Goal: Information Seeking & Learning: Compare options

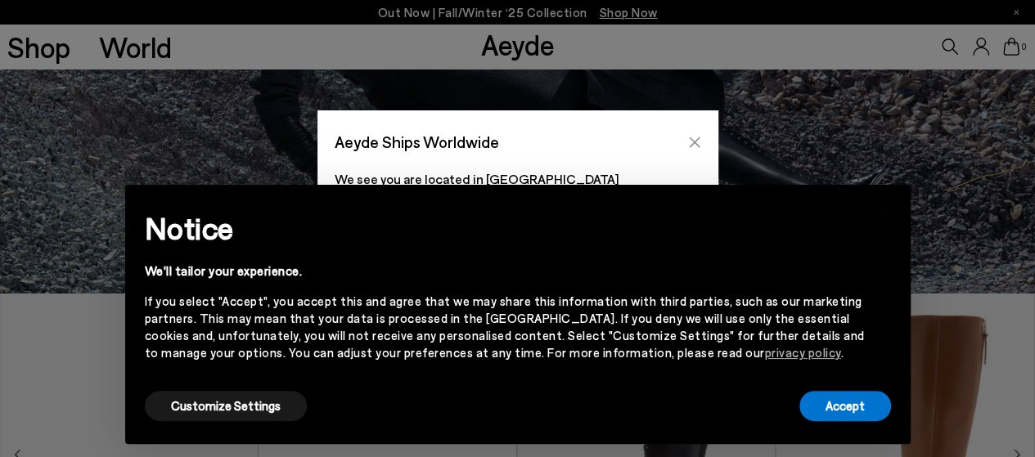
scroll to position [164, 0]
click at [688, 143] on icon "Close" at bounding box center [694, 142] width 13 height 13
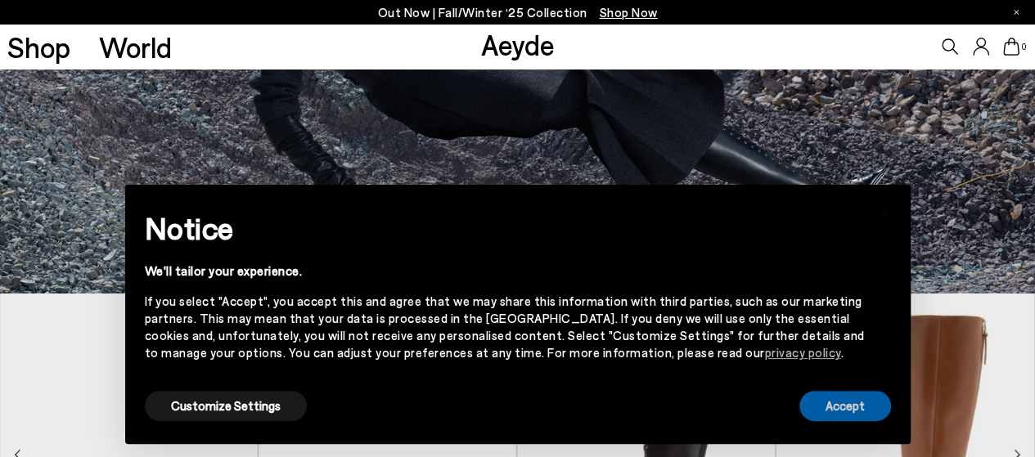
click at [817, 402] on button "Accept" at bounding box center [845, 406] width 92 height 30
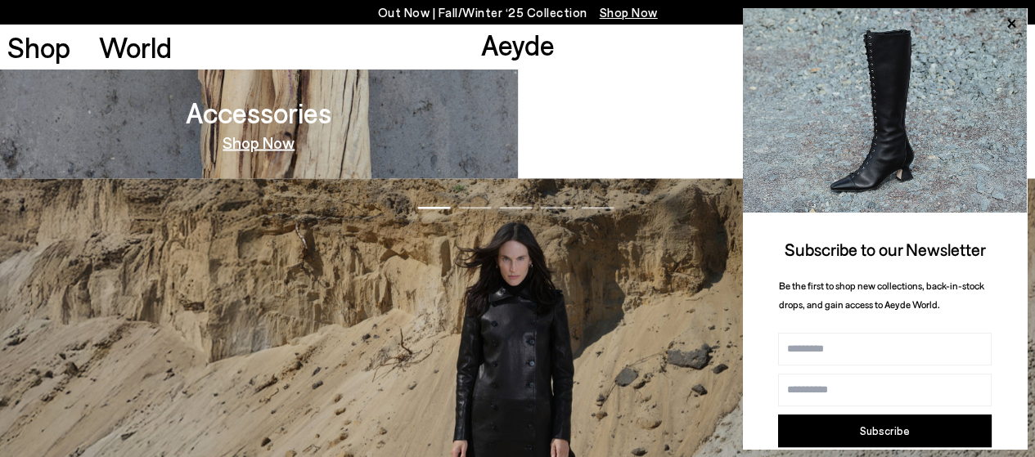
scroll to position [1473, 0]
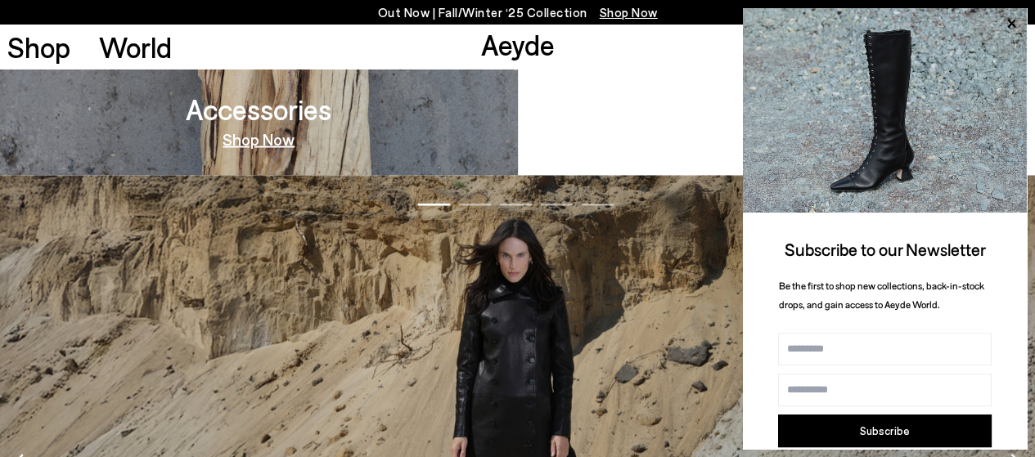
click at [425, 331] on img "1 / 5" at bounding box center [517, 466] width 1035 height 583
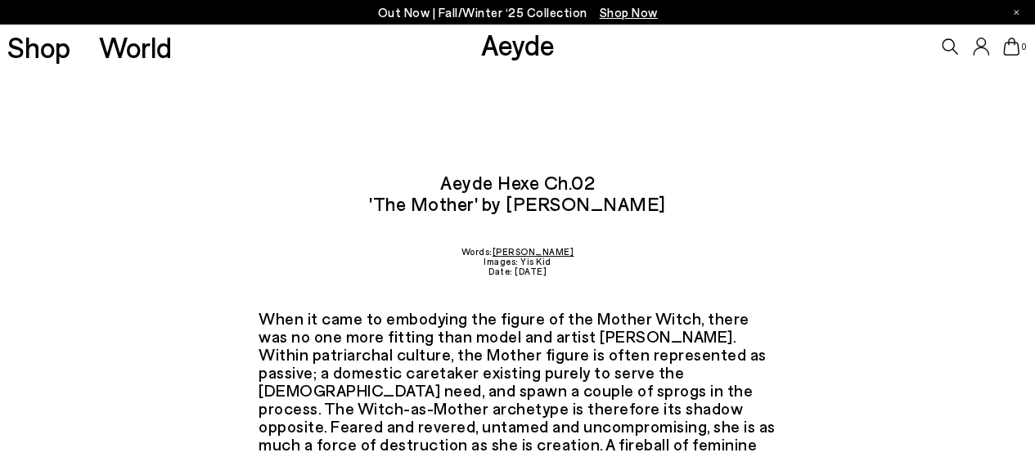
click at [460, 12] on p "Out Now | Fall/Winter ‘25 Collection Shop Now" at bounding box center [518, 12] width 280 height 20
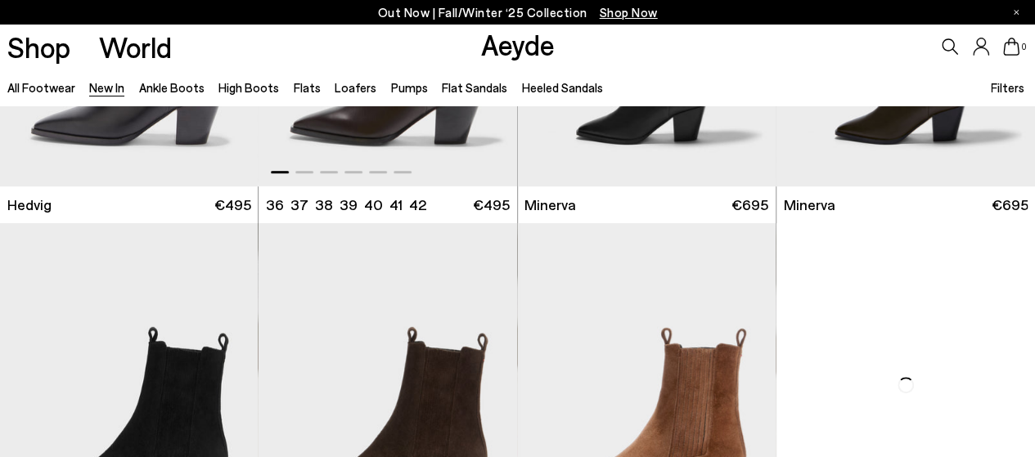
scroll to position [245, 0]
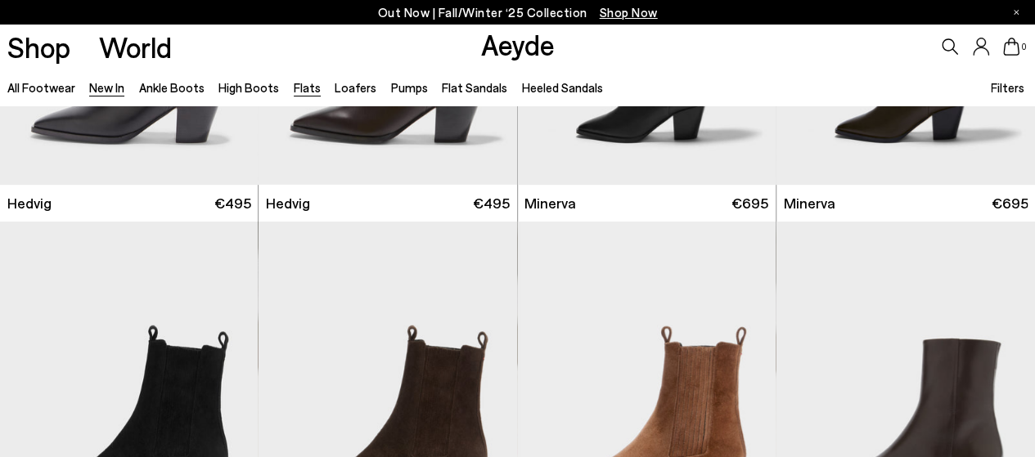
click at [301, 83] on link "Flats" at bounding box center [307, 87] width 27 height 15
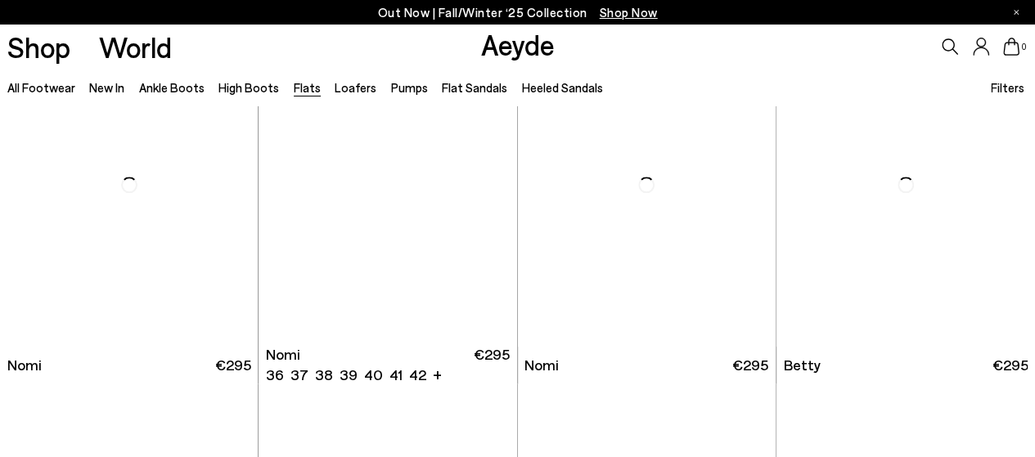
scroll to position [900, 0]
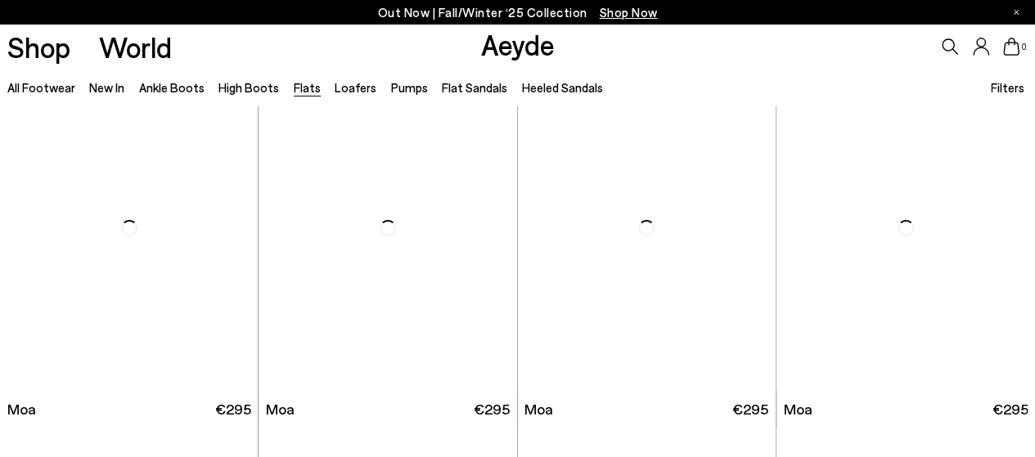
scroll to position [2700, 0]
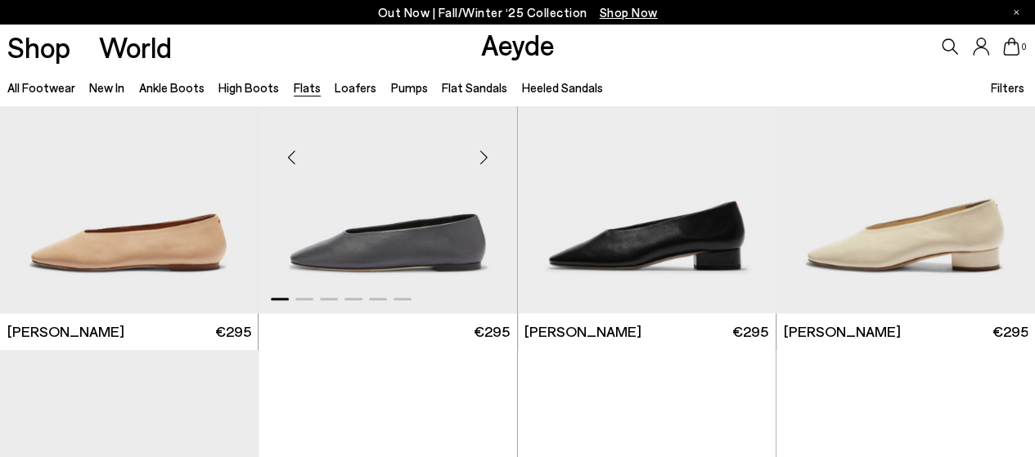
scroll to position [4337, 0]
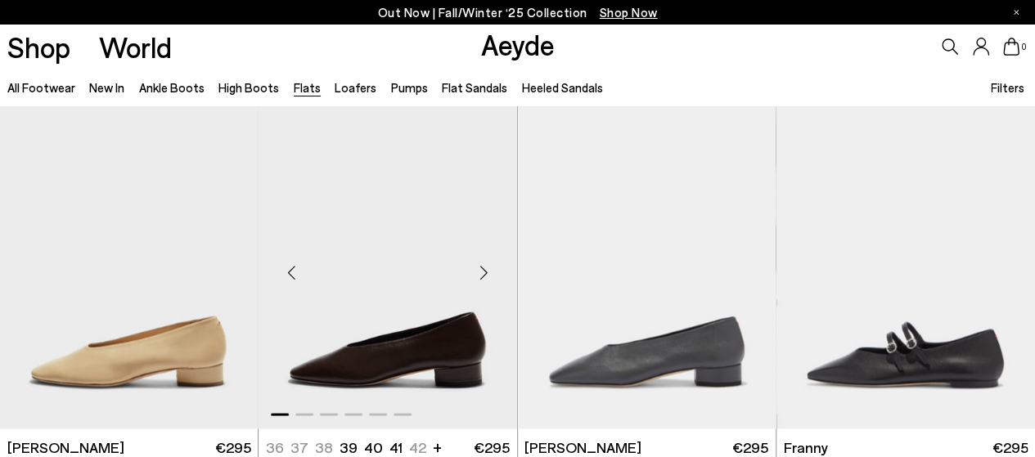
click at [399, 351] on img "1 / 6" at bounding box center [388, 267] width 259 height 325
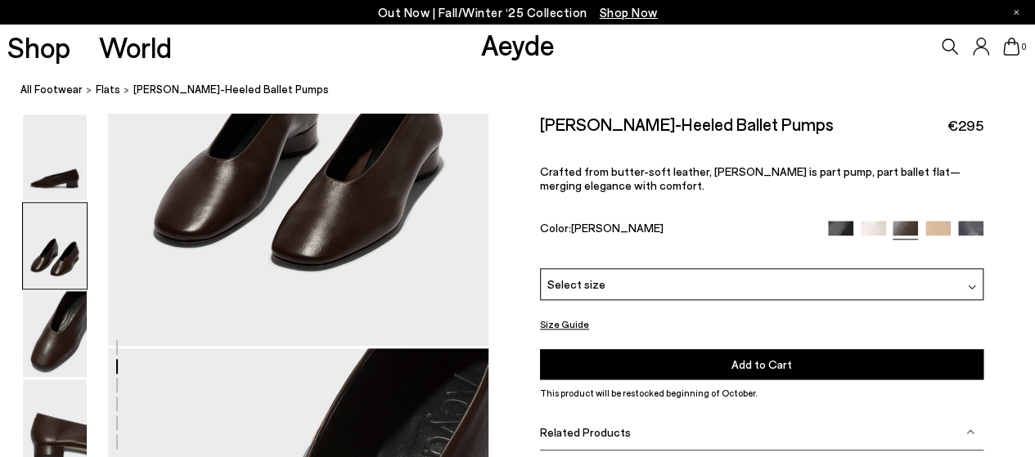
scroll to position [736, 0]
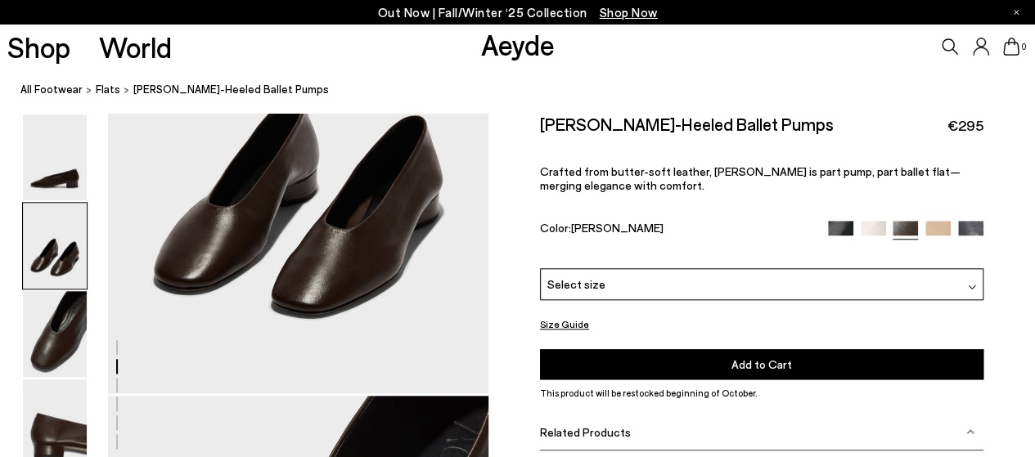
click at [838, 227] on img at bounding box center [840, 233] width 25 height 25
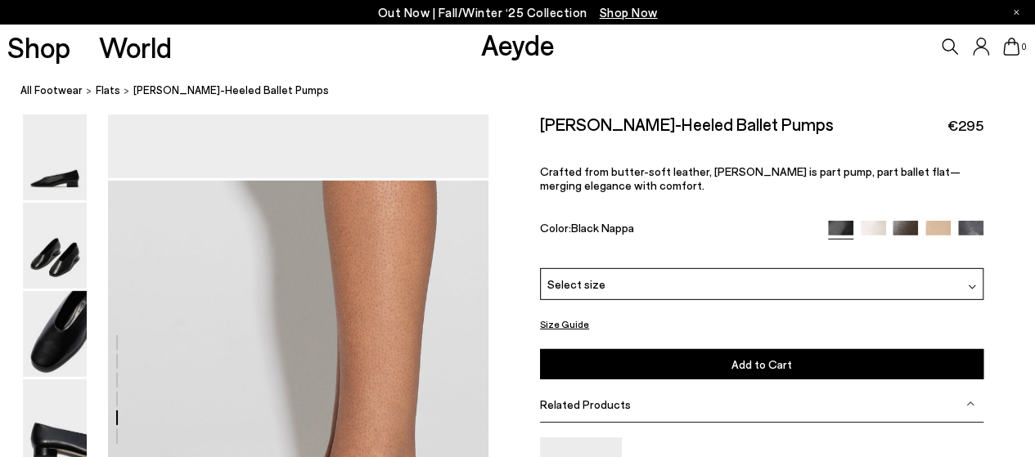
scroll to position [2291, 0]
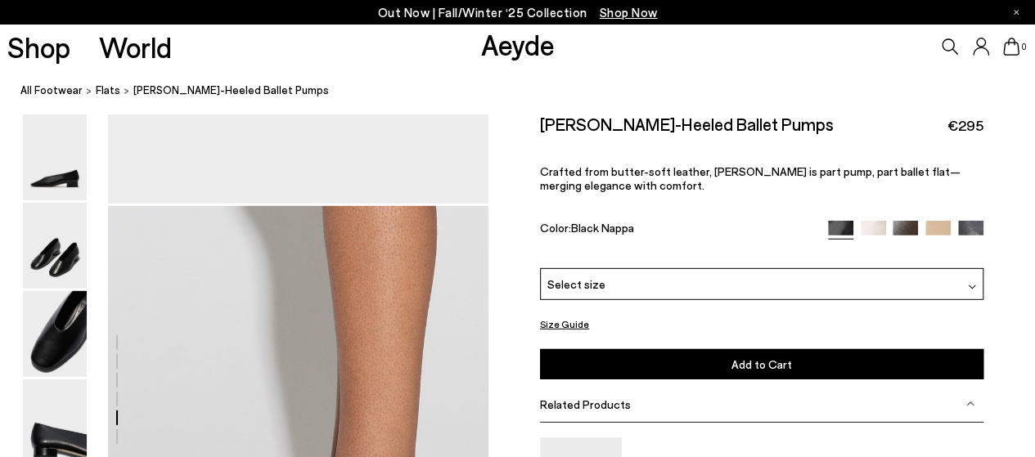
click at [967, 227] on img at bounding box center [970, 233] width 25 height 25
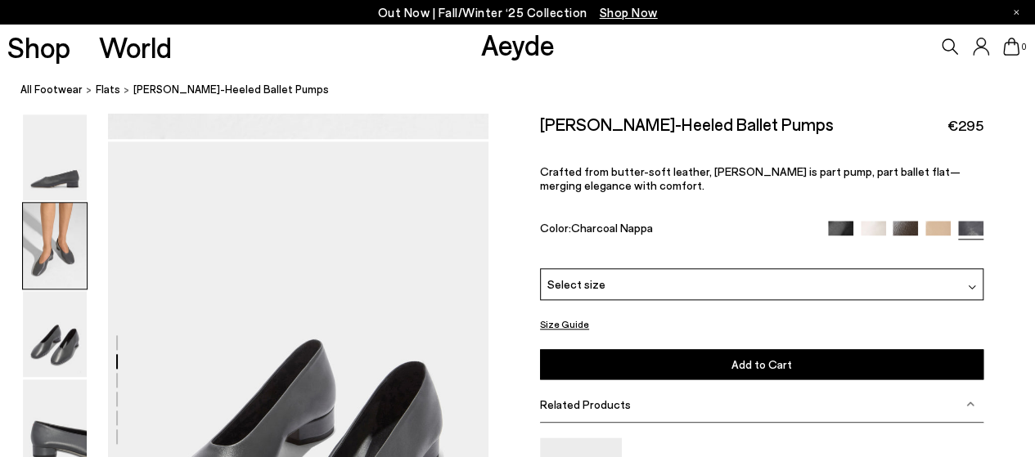
scroll to position [655, 0]
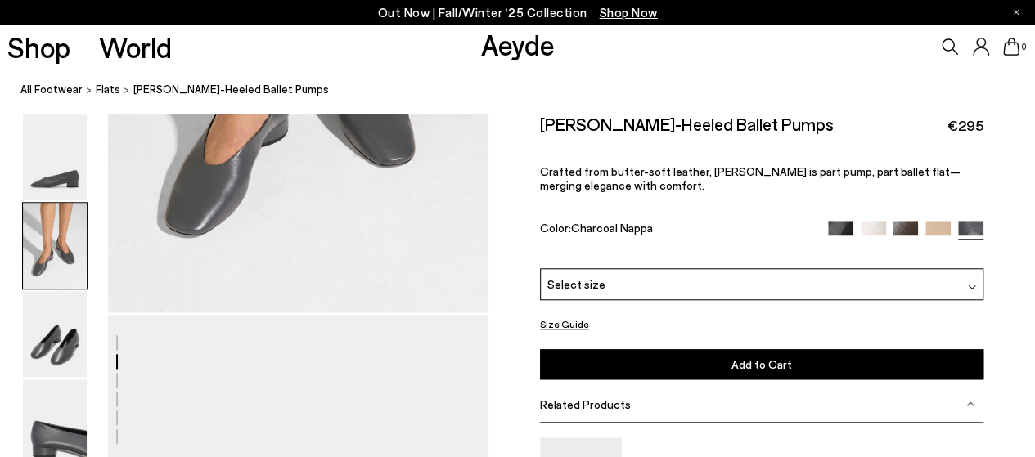
click at [971, 281] on div at bounding box center [972, 284] width 8 height 17
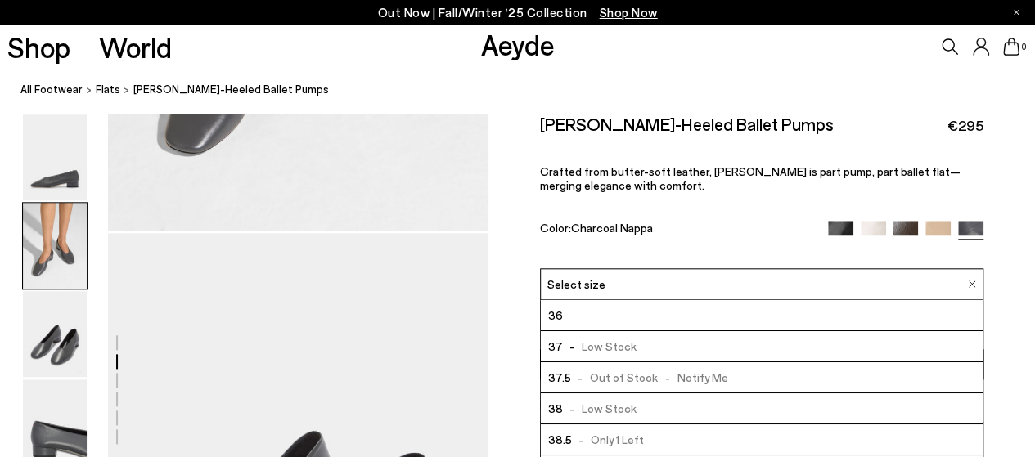
scroll to position [0, 0]
click at [838, 230] on img at bounding box center [840, 233] width 25 height 25
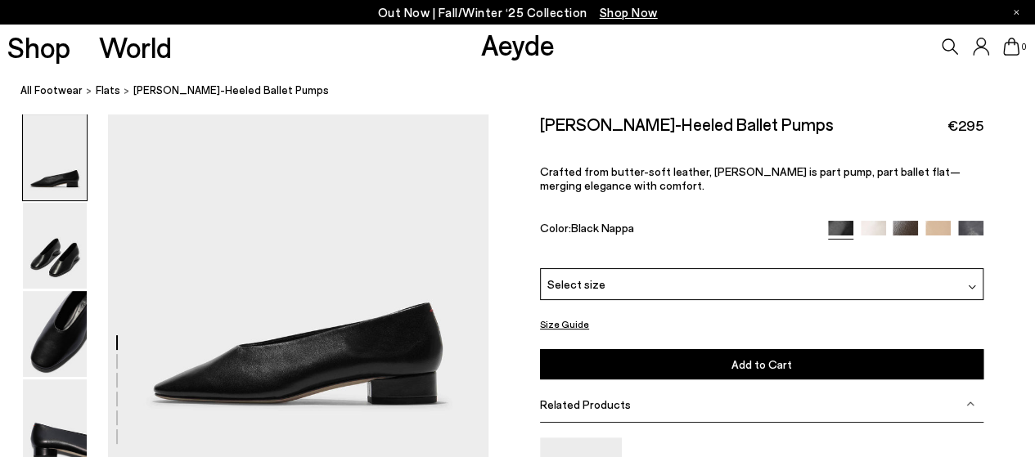
click at [971, 285] on img at bounding box center [972, 287] width 8 height 8
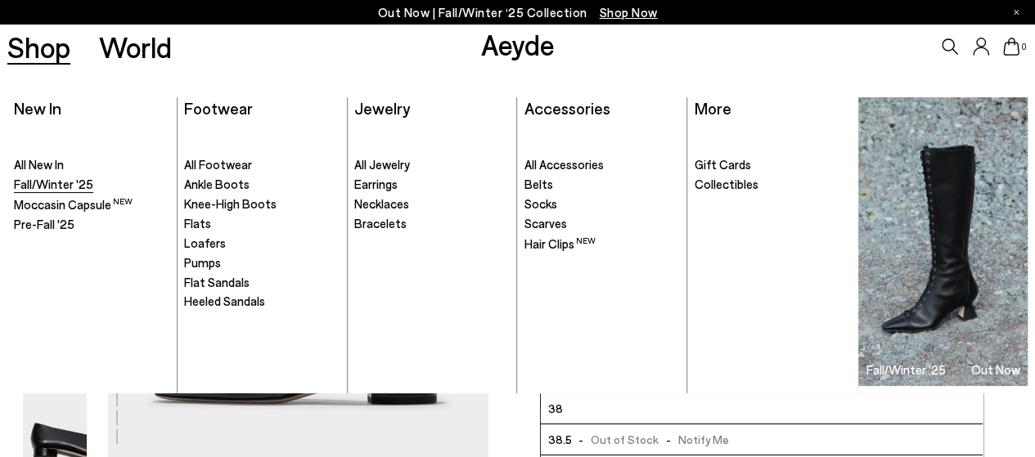
click at [56, 182] on span "Fall/Winter '25" at bounding box center [53, 184] width 79 height 15
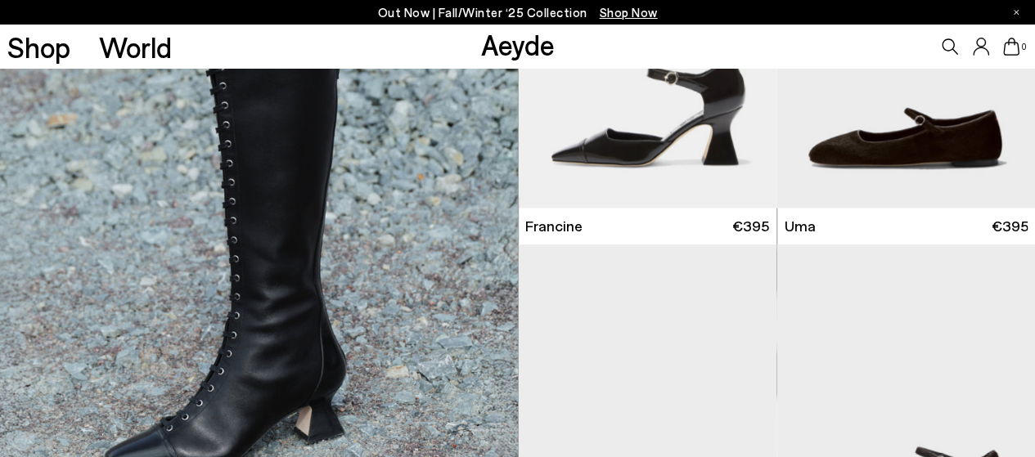
scroll to position [1227, 0]
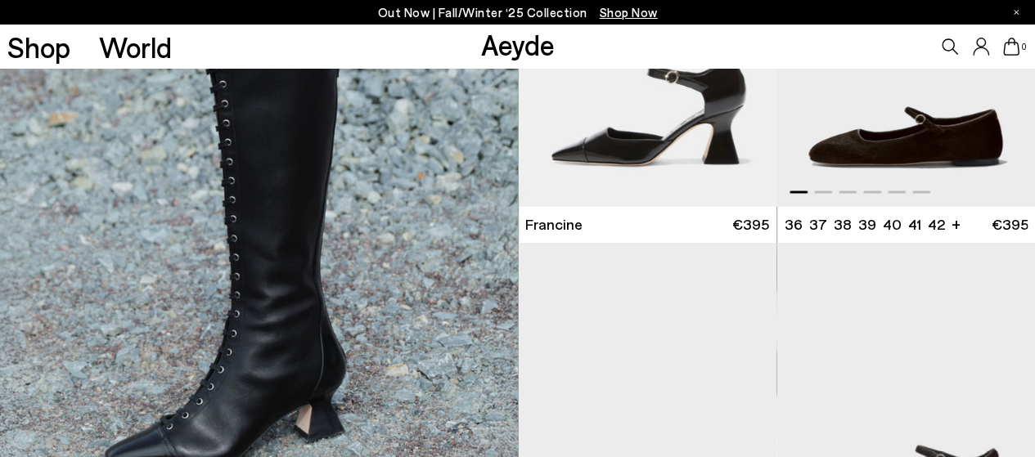
click at [884, 151] on img "1 / 6" at bounding box center [906, 44] width 259 height 325
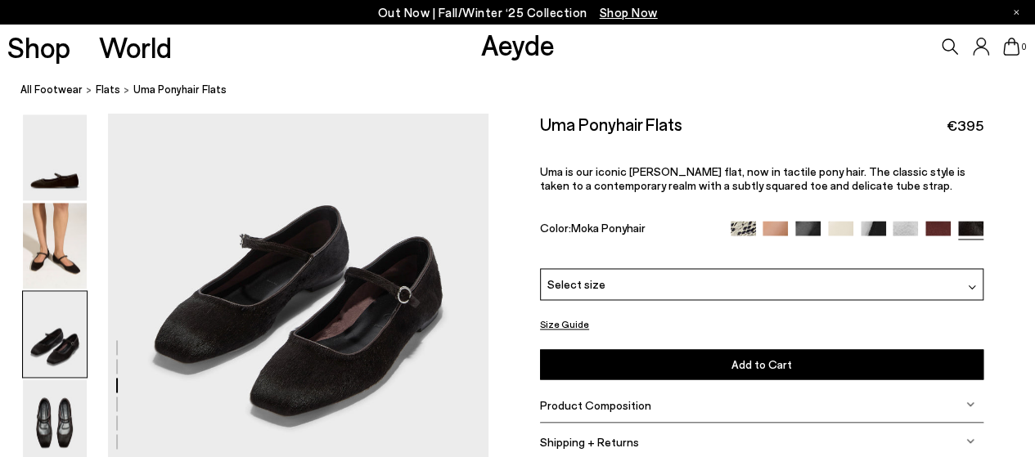
scroll to position [1227, 0]
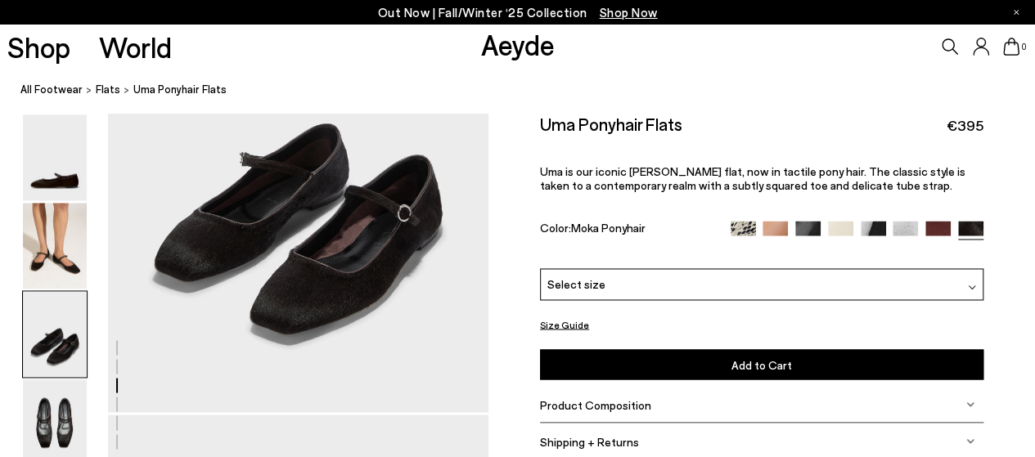
click at [935, 227] on img at bounding box center [938, 233] width 25 height 25
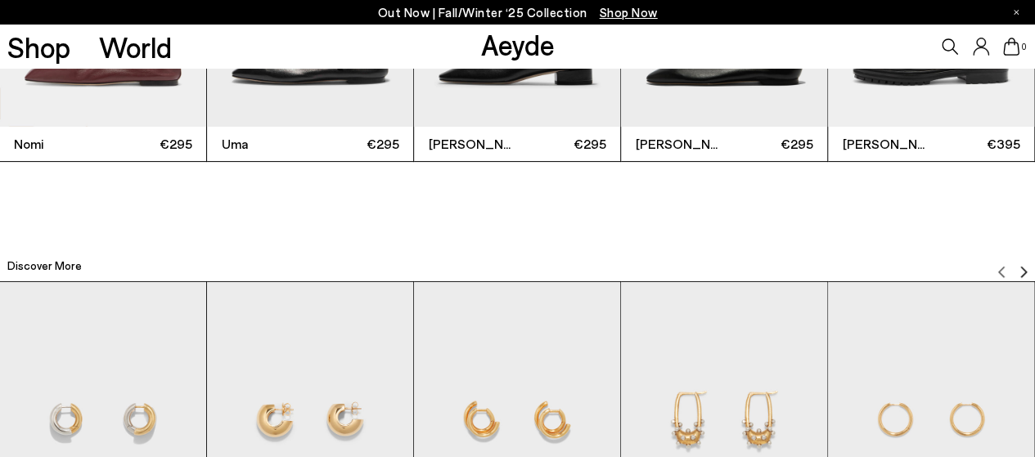
scroll to position [3028, 0]
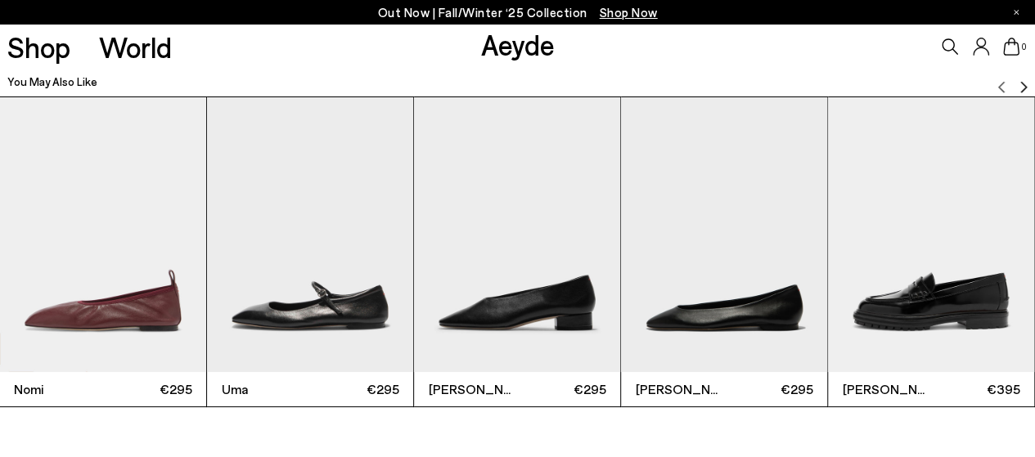
click at [890, 320] on img "5 / 12" at bounding box center [931, 234] width 206 height 275
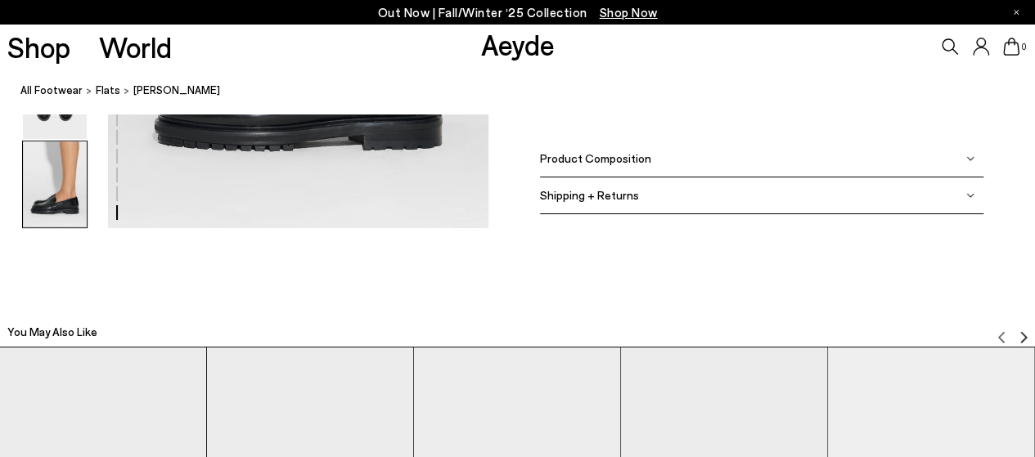
scroll to position [2946, 0]
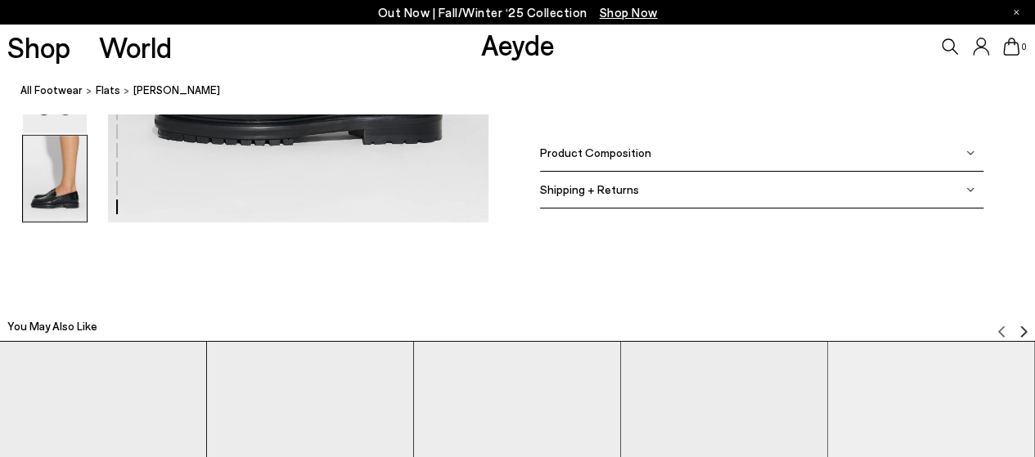
click at [969, 149] on img at bounding box center [970, 153] width 8 height 8
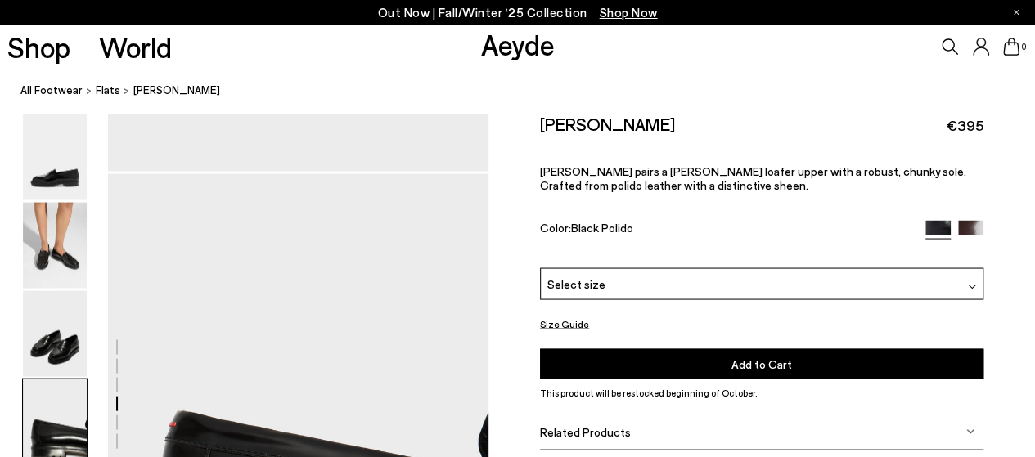
scroll to position [1273, 0]
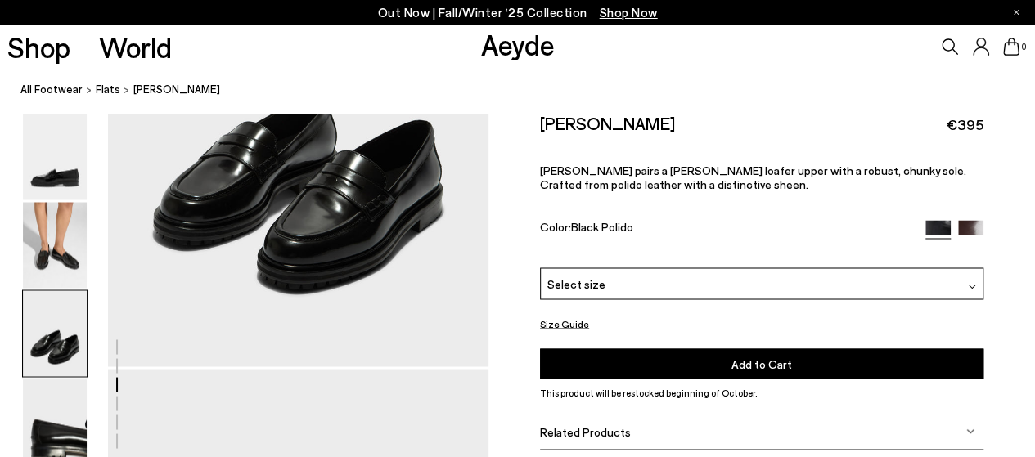
click at [471, 11] on p "Out Now | Fall/Winter ‘25 Collection Shop Now" at bounding box center [518, 12] width 280 height 20
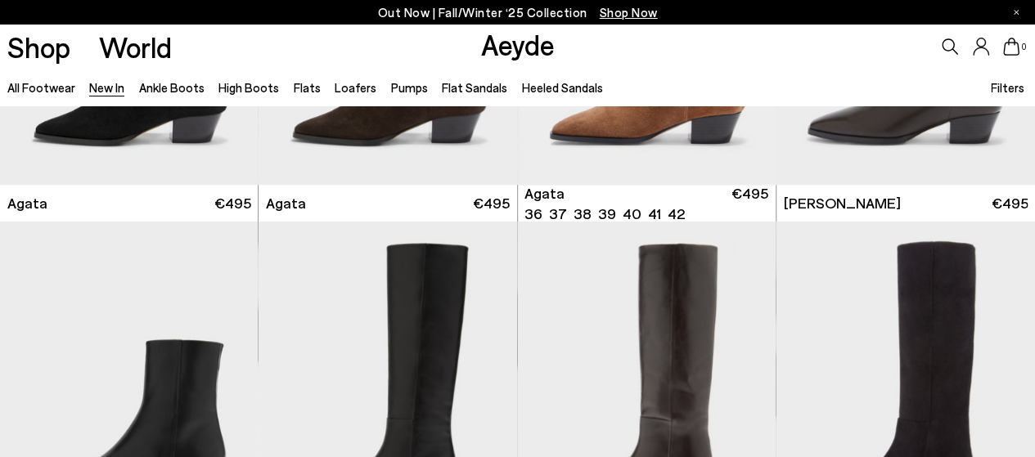
scroll to position [736, 0]
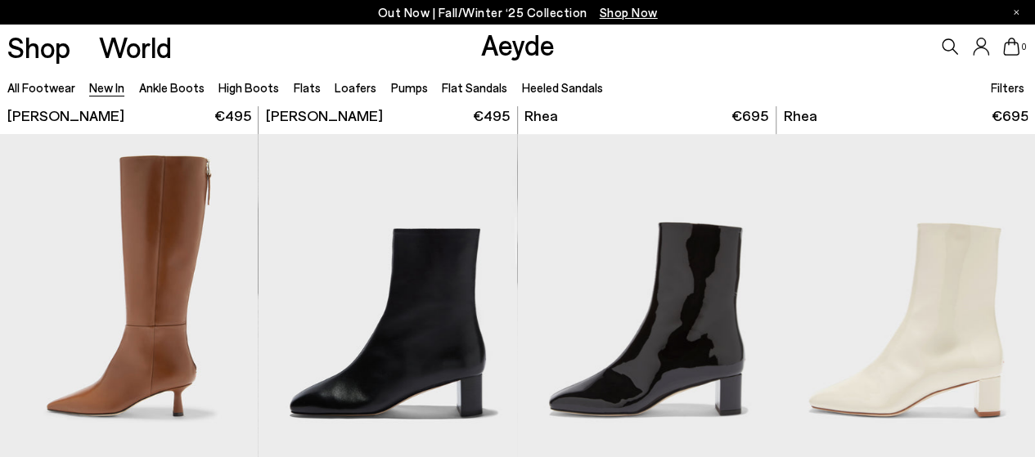
scroll to position [2864, 0]
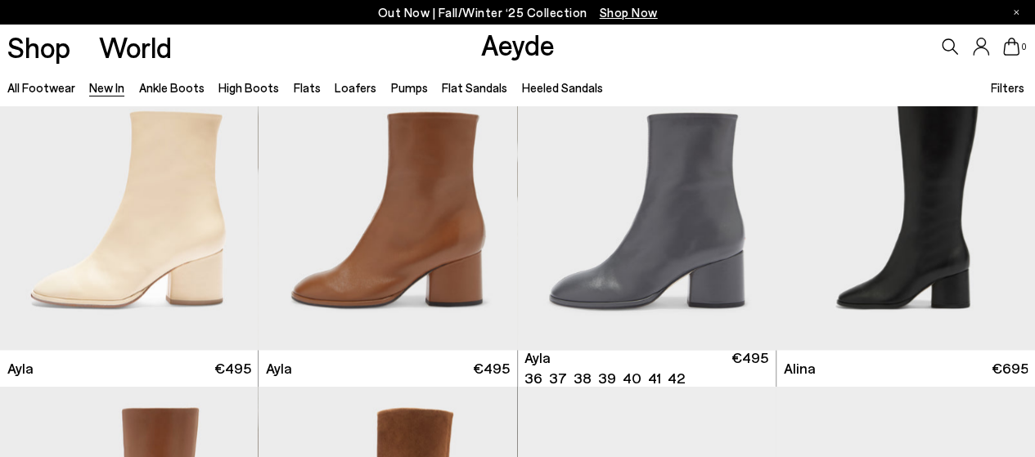
scroll to position [4092, 0]
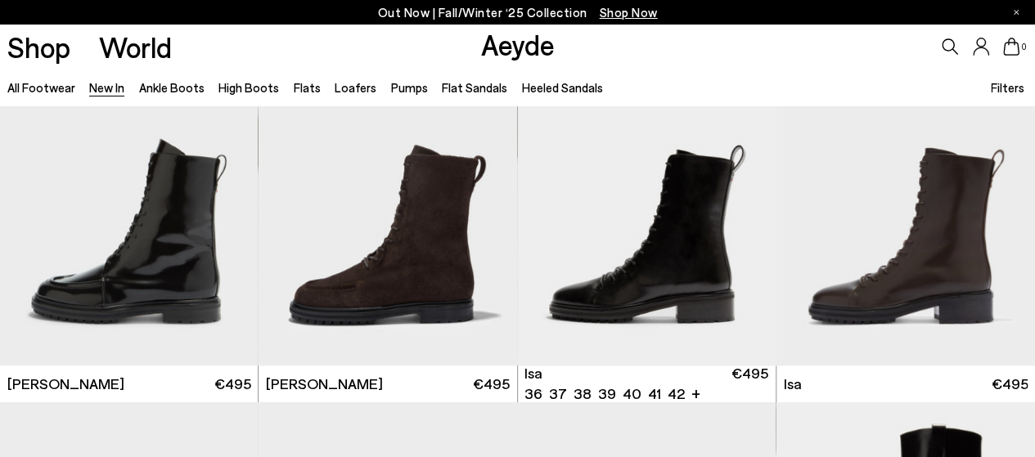
scroll to position [6956, 0]
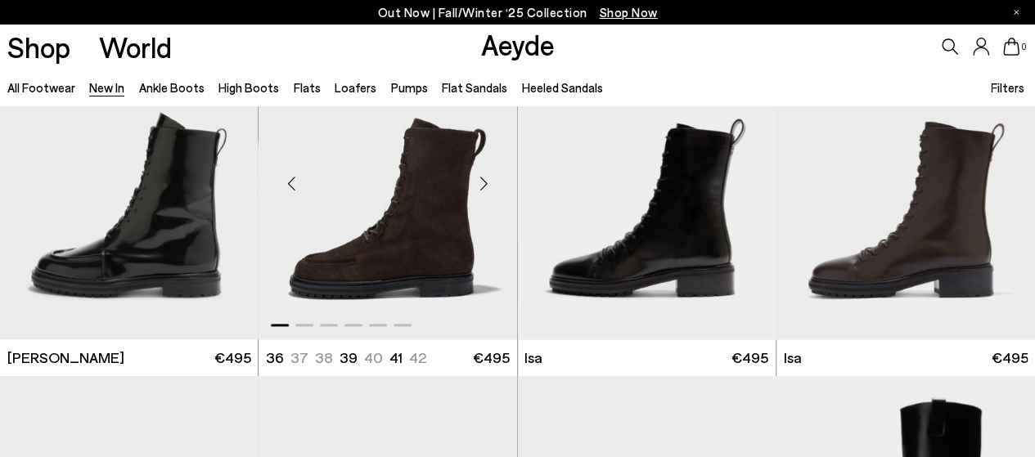
click at [404, 243] on img "1 / 6" at bounding box center [388, 177] width 259 height 325
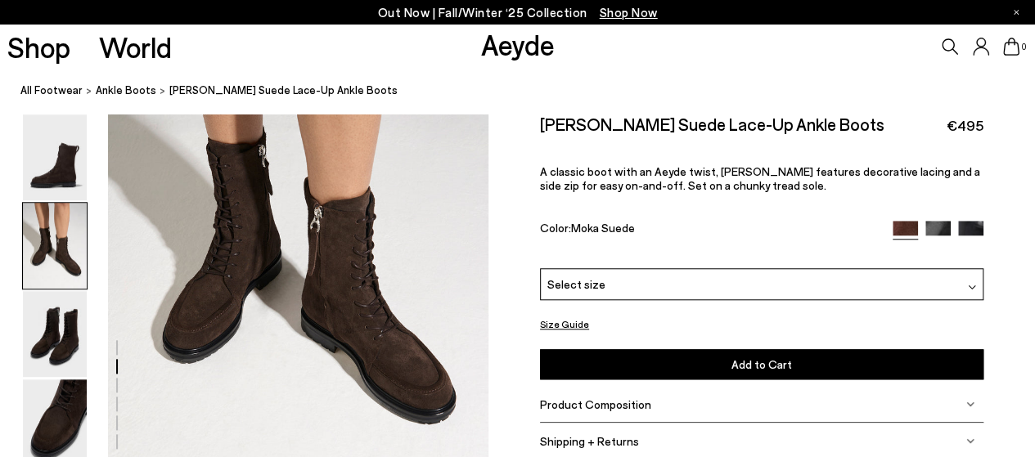
scroll to position [655, 0]
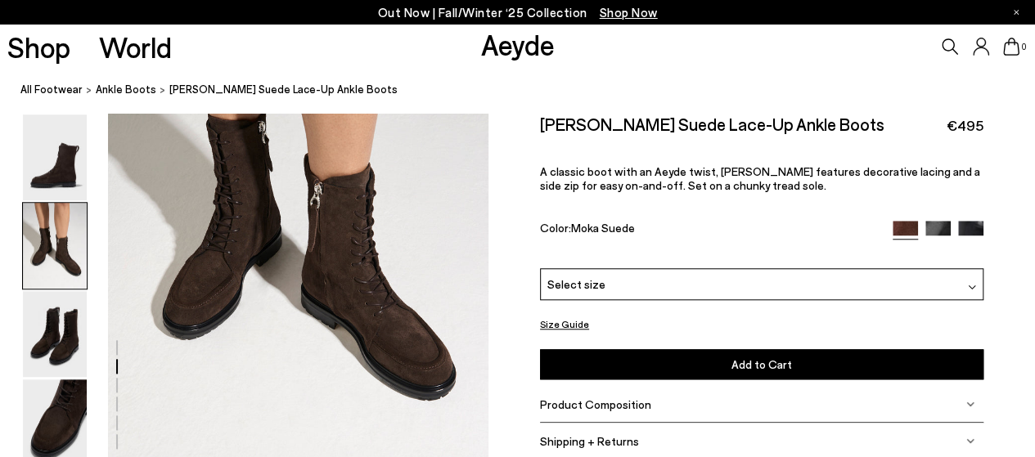
click at [969, 283] on img at bounding box center [972, 287] width 8 height 8
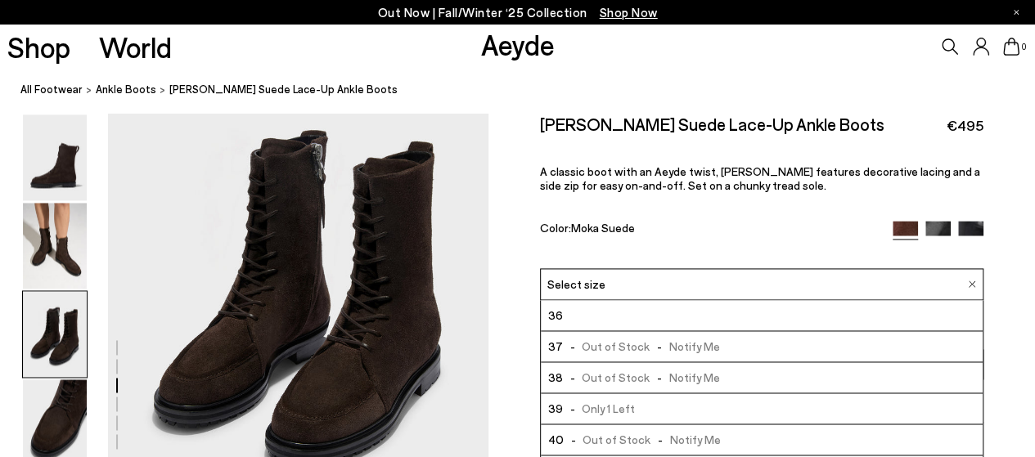
scroll to position [1129, 0]
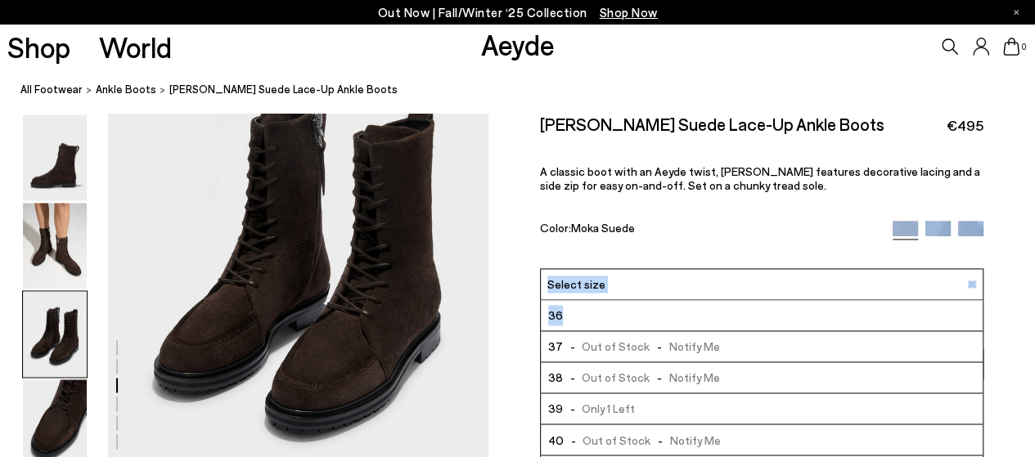
drag, startPoint x: 866, startPoint y: 248, endPoint x: 864, endPoint y: 234, distance: 14.0
click at [864, 234] on div "Tate Suede Lace-Up Ankle Boots €495 A classic boot with an Aeyde twist, Tate fe…" at bounding box center [762, 250] width 444 height 272
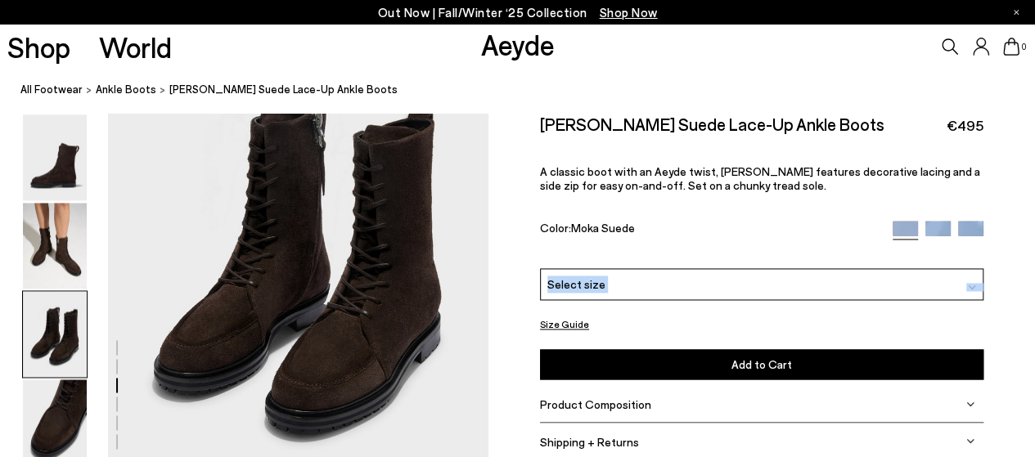
click at [956, 286] on div "Select size" at bounding box center [762, 284] width 444 height 32
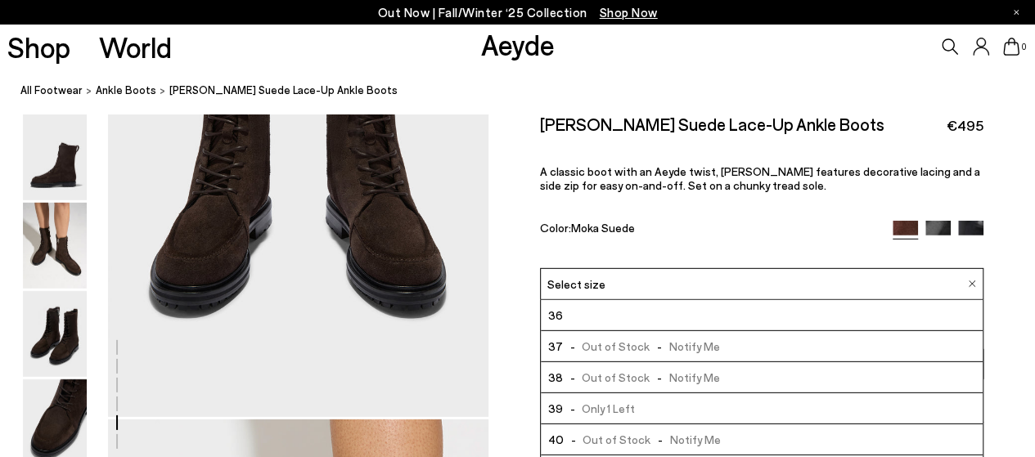
scroll to position [2029, 0]
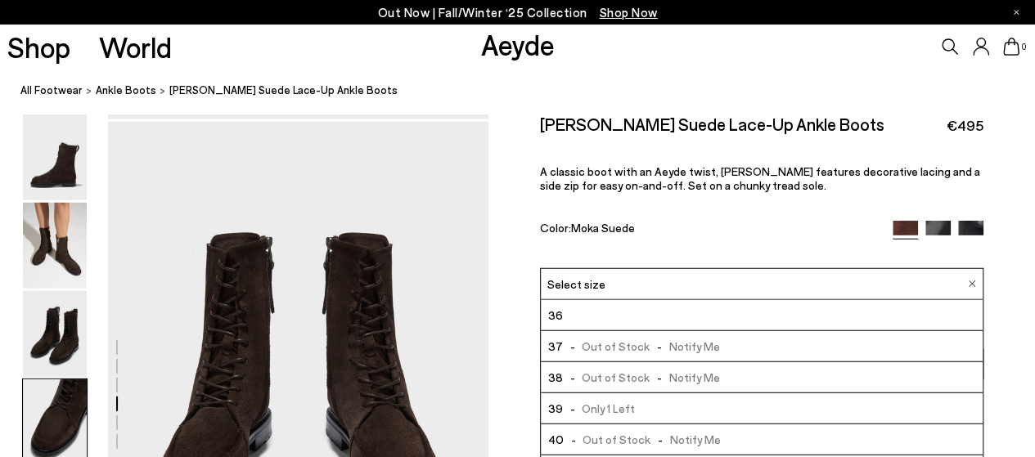
click at [471, 14] on p "Out Now | Fall/Winter ‘25 Collection Shop Now" at bounding box center [518, 12] width 280 height 20
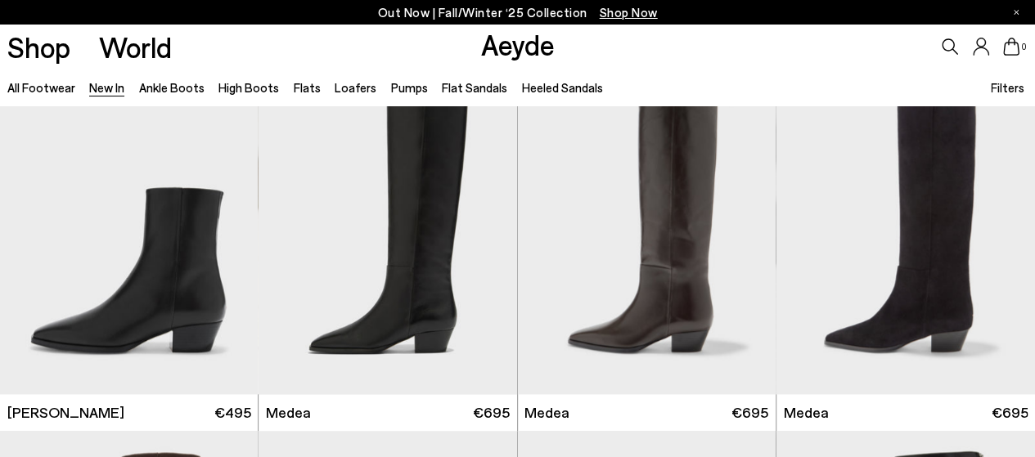
scroll to position [736, 0]
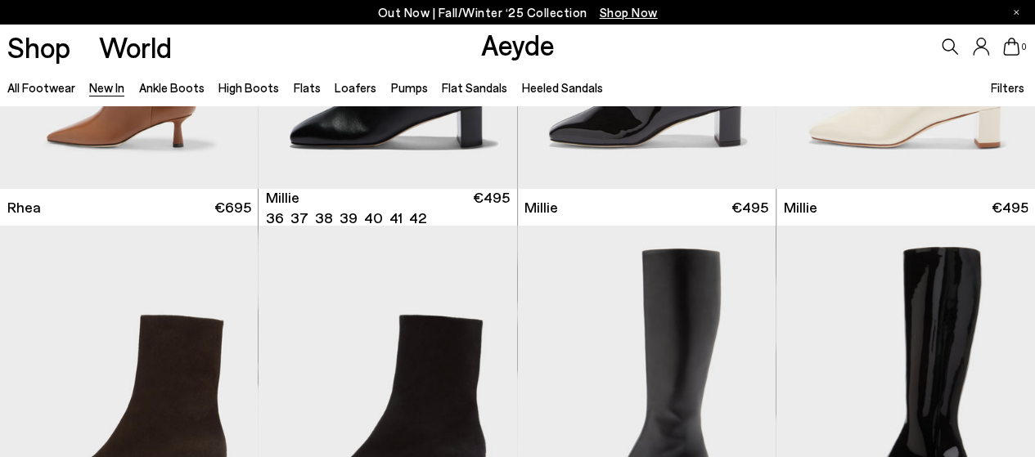
scroll to position [3273, 0]
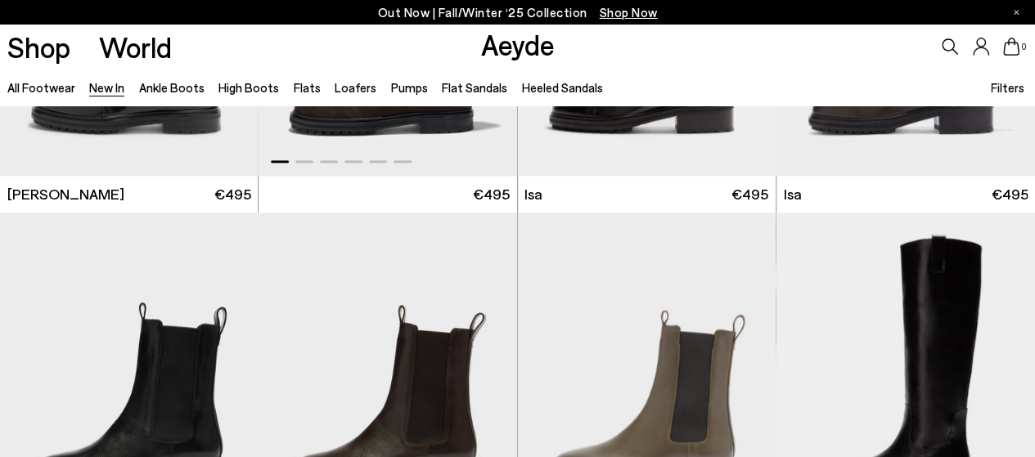
scroll to position [7283, 0]
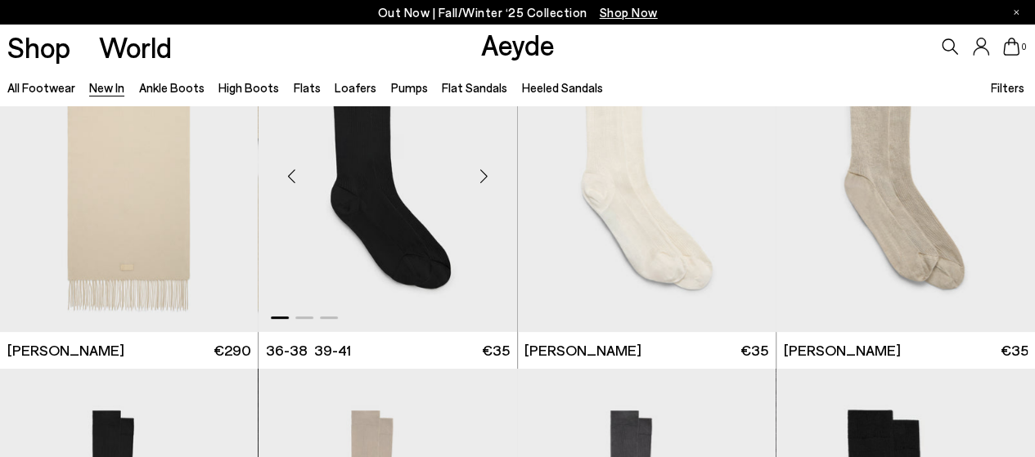
scroll to position [9411, 0]
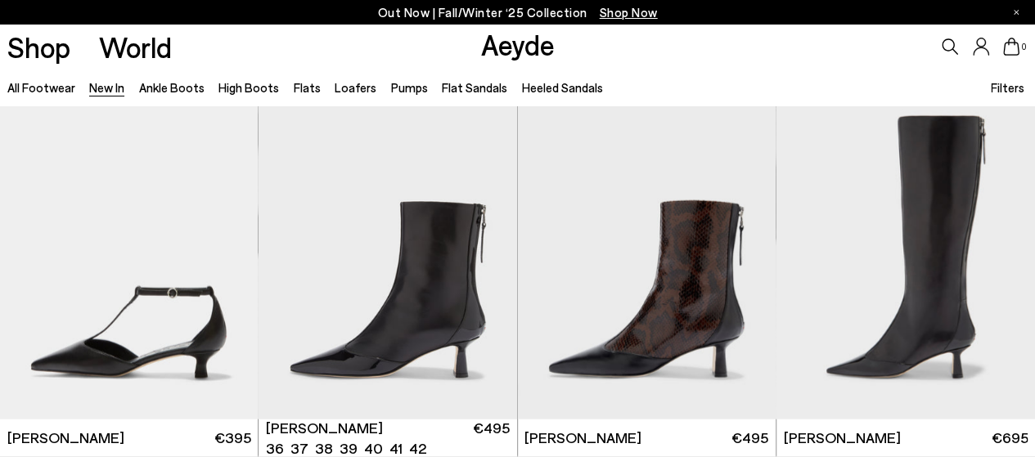
scroll to position [11252, 0]
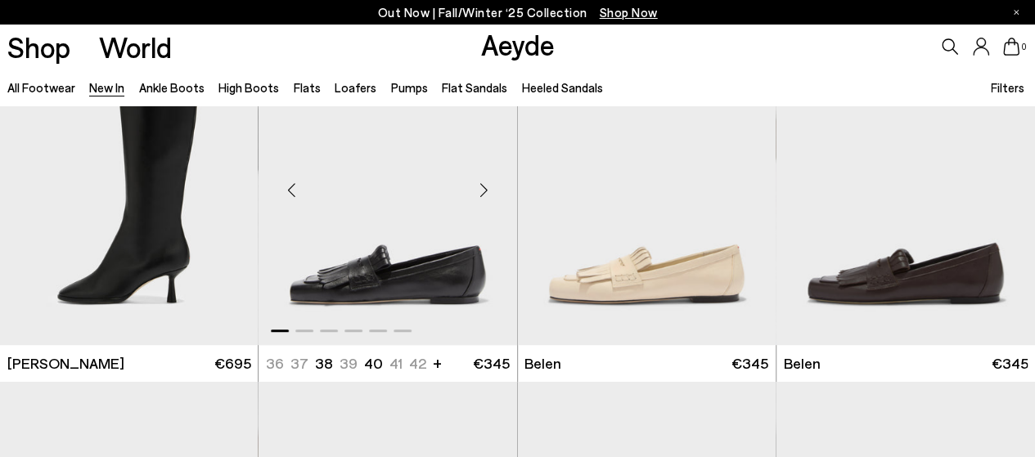
scroll to position [12766, 0]
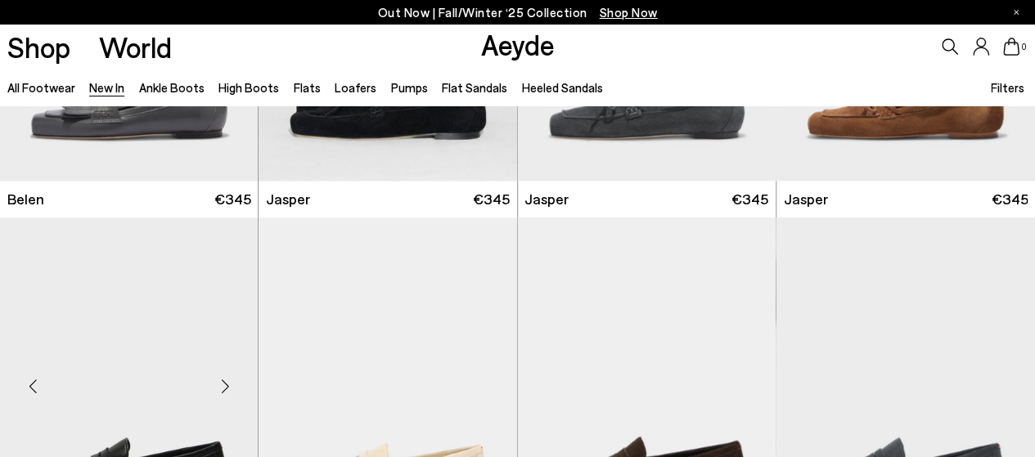
scroll to position [13502, 0]
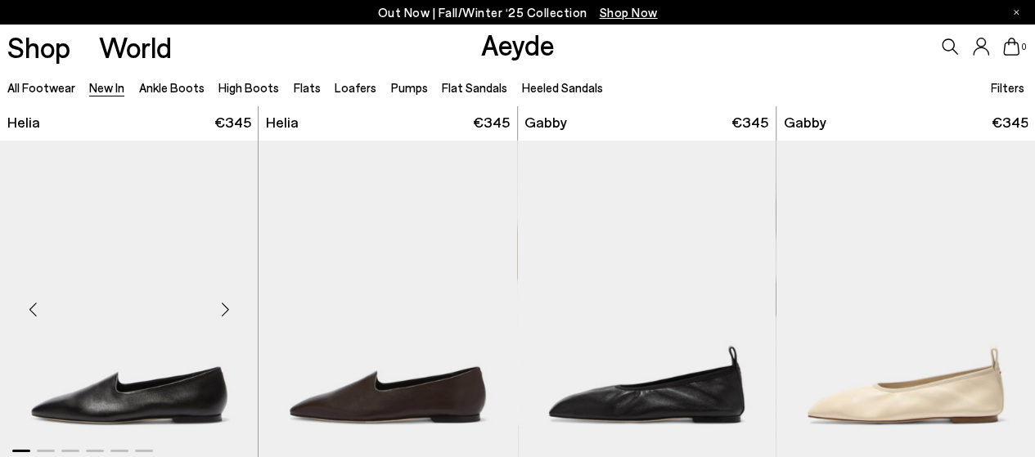
scroll to position [12651, 0]
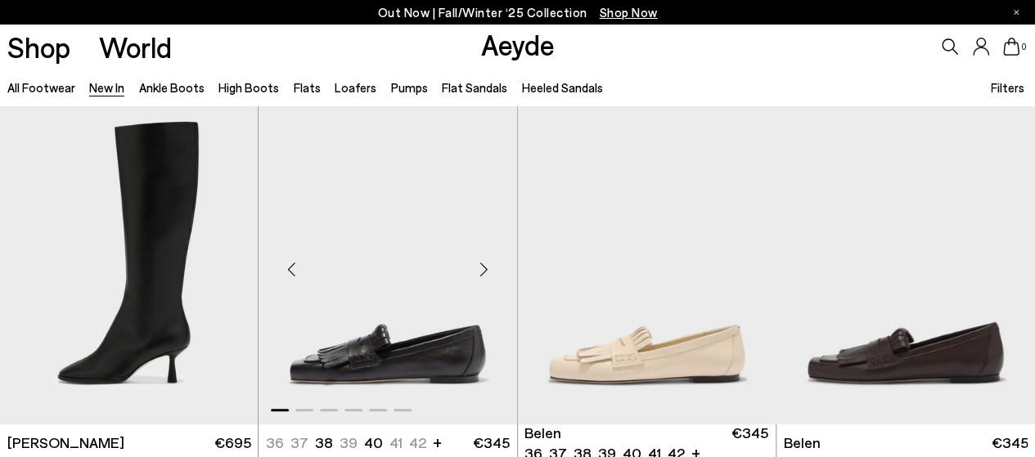
click at [486, 266] on div "Next slide" at bounding box center [484, 269] width 49 height 49
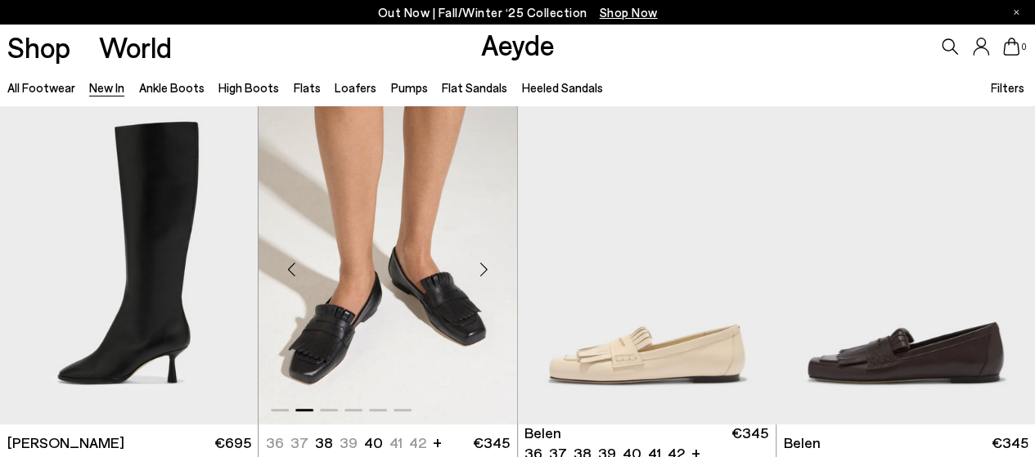
click at [486, 266] on div "Next slide" at bounding box center [484, 269] width 49 height 49
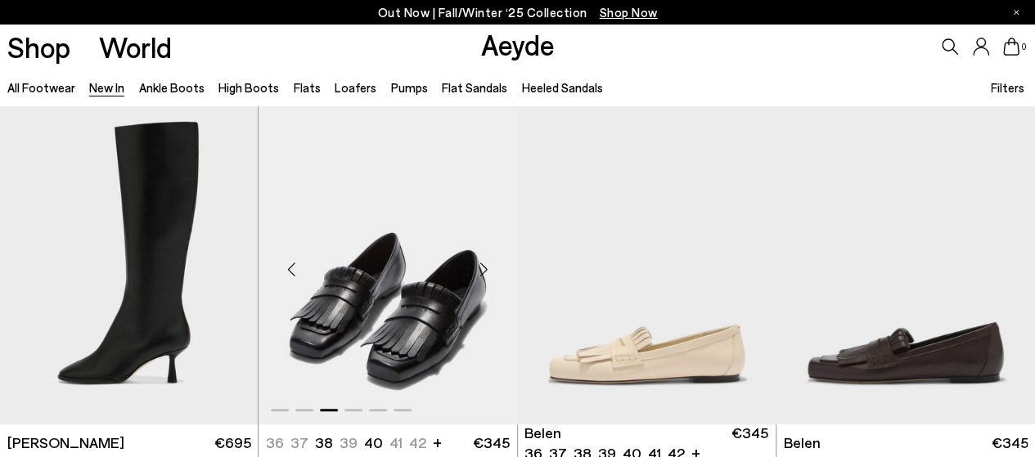
click at [486, 266] on div "Next slide" at bounding box center [484, 269] width 49 height 49
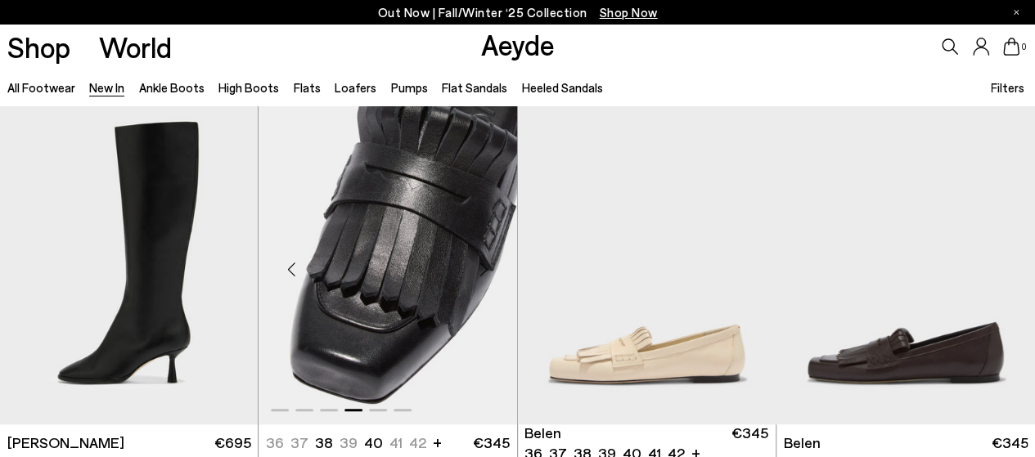
click at [486, 266] on div "Next slide" at bounding box center [484, 269] width 49 height 49
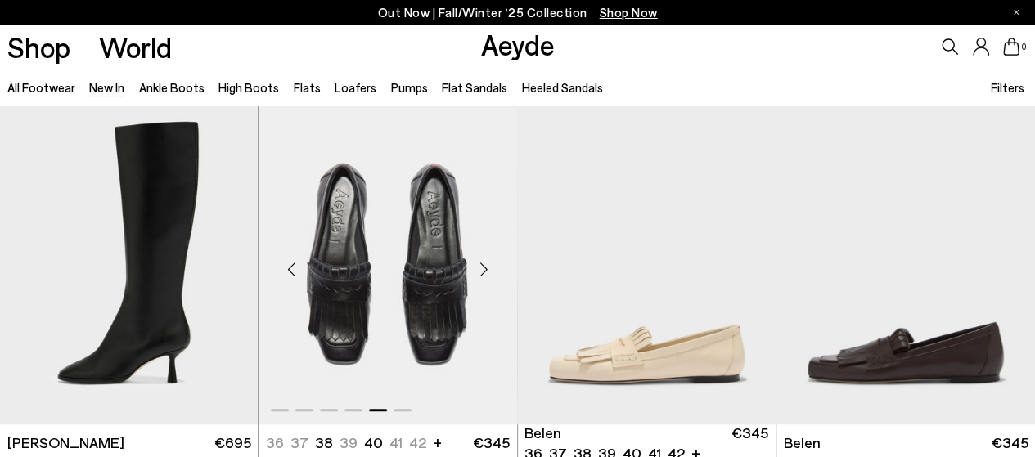
click at [486, 266] on div "Next slide" at bounding box center [484, 269] width 49 height 49
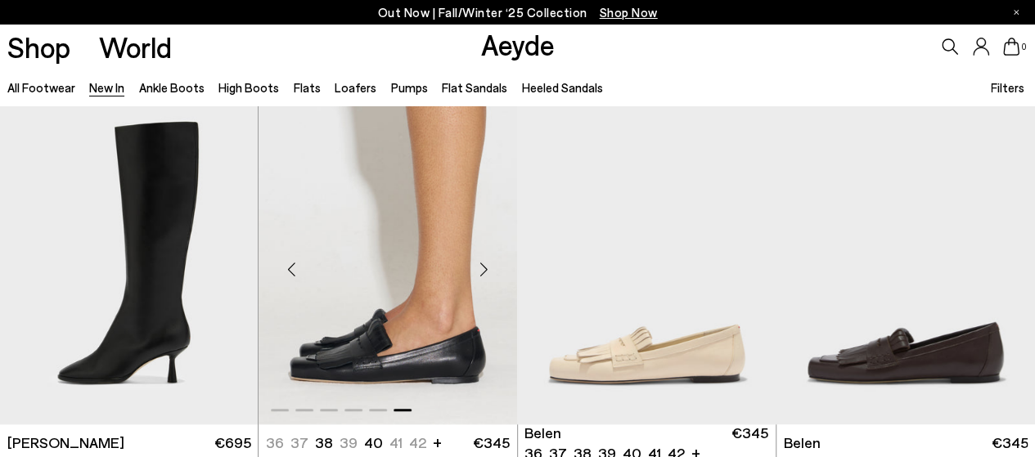
click at [486, 266] on div "Next slide" at bounding box center [484, 269] width 49 height 49
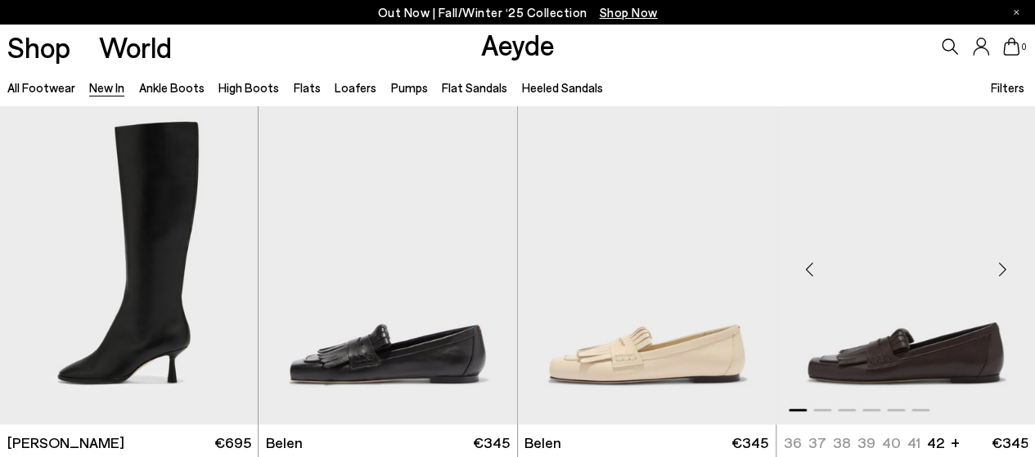
click at [1007, 268] on div "Next slide" at bounding box center [1002, 269] width 49 height 49
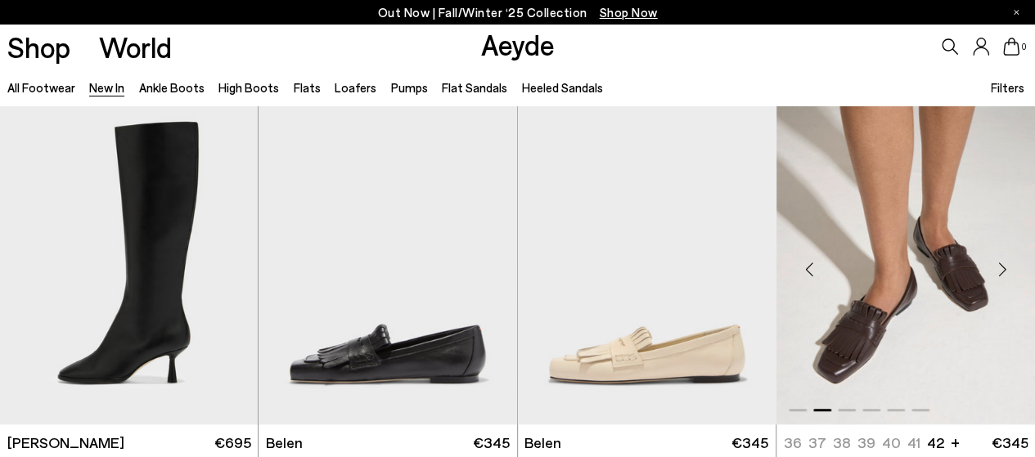
click at [1007, 268] on div "Next slide" at bounding box center [1002, 269] width 49 height 49
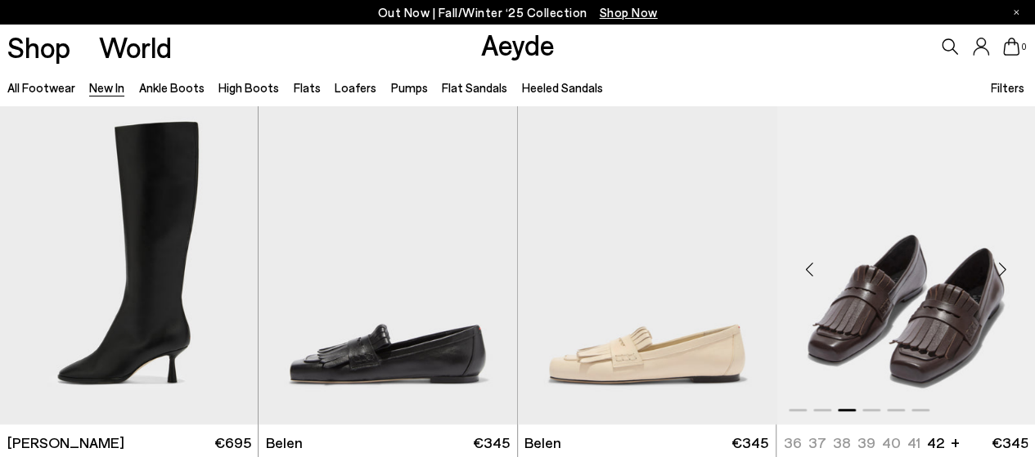
click at [1007, 268] on div "Next slide" at bounding box center [1002, 269] width 49 height 49
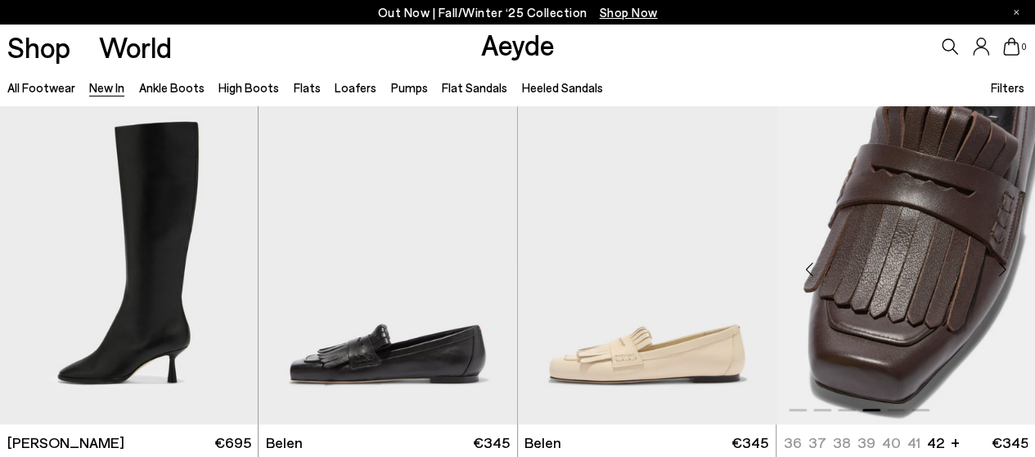
click at [1007, 268] on div "Next slide" at bounding box center [1002, 269] width 49 height 49
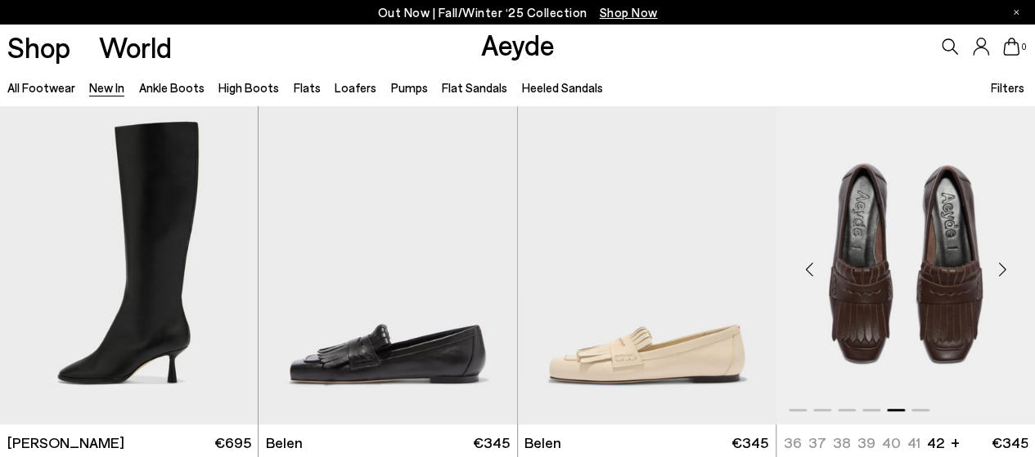
click at [1007, 268] on div "Next slide" at bounding box center [1002, 269] width 49 height 49
